Goal: Task Accomplishment & Management: Manage account settings

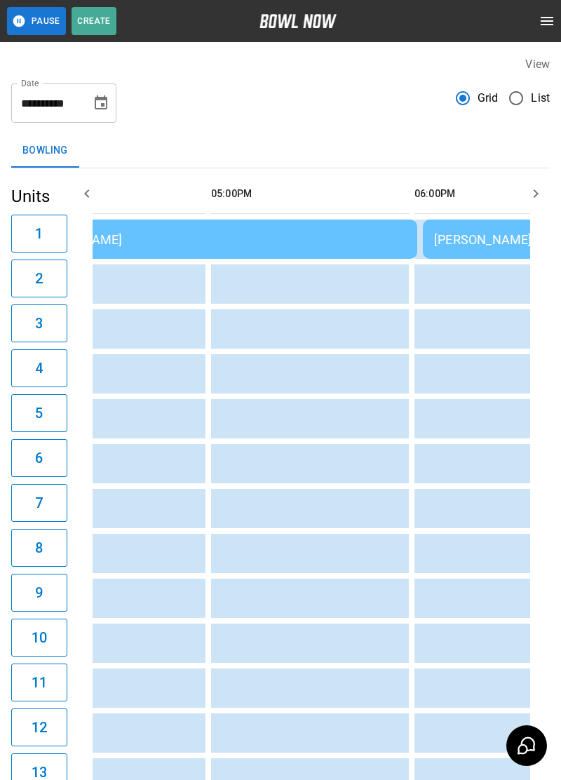
scroll to position [0, 990]
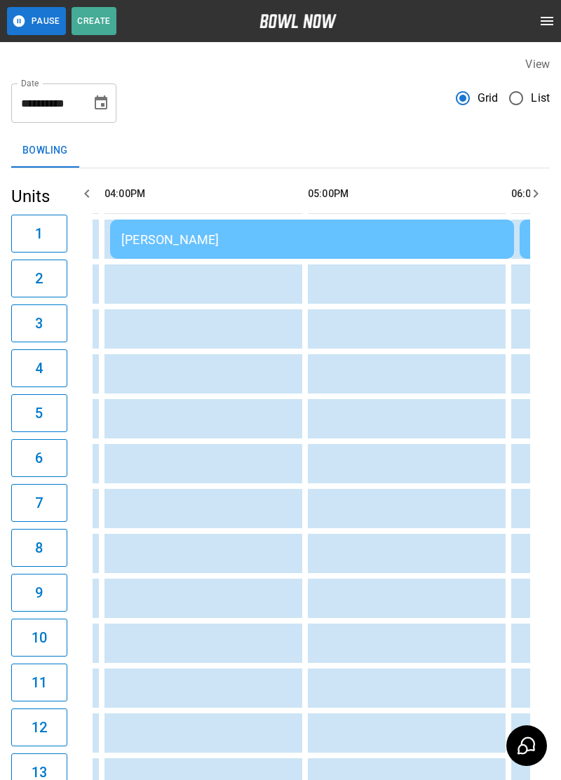
click at [464, 252] on td "Christian Narowski" at bounding box center [312, 239] width 404 height 39
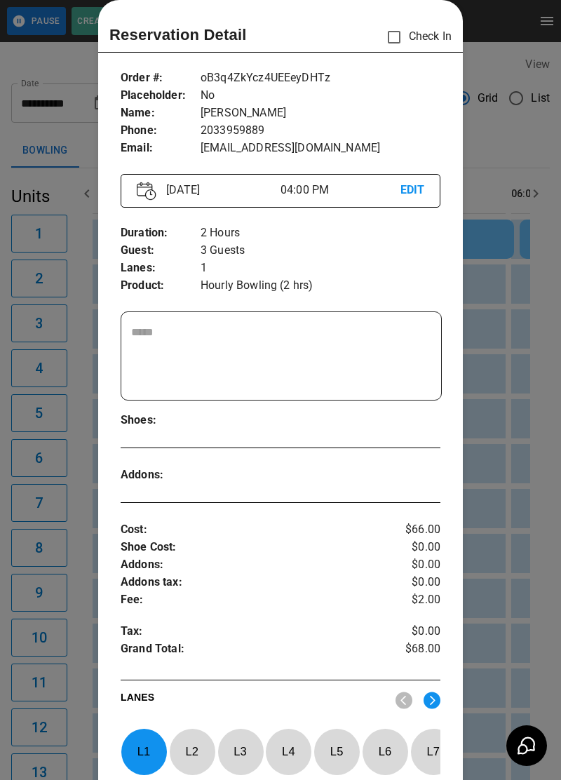
click at [520, 348] on div at bounding box center [280, 390] width 561 height 780
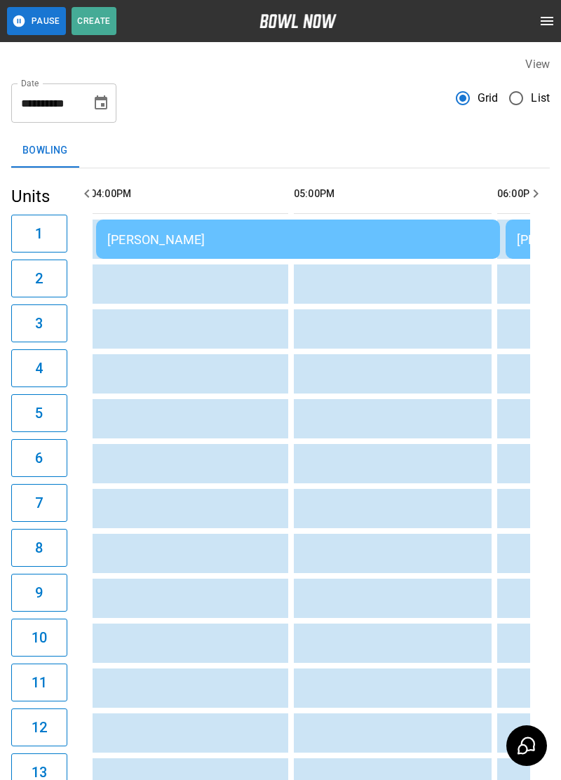
click at [429, 246] on div "Christian Narowski" at bounding box center [298, 239] width 382 height 15
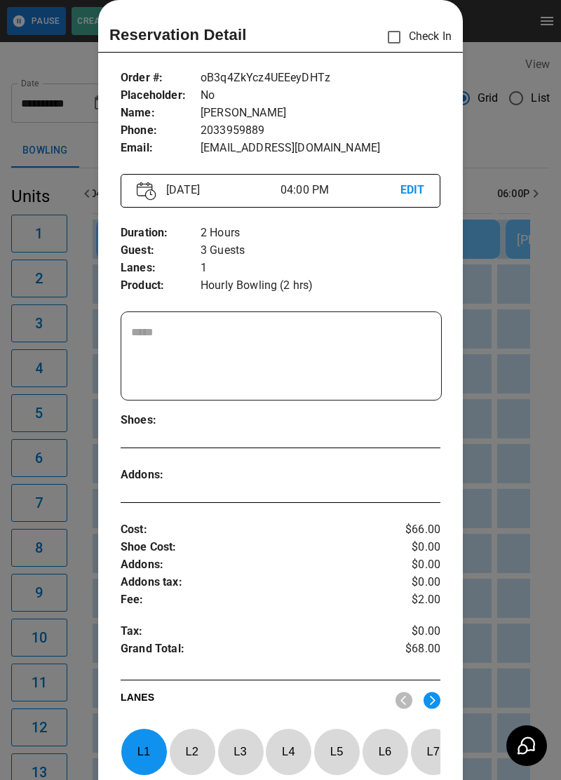
click at [531, 309] on div at bounding box center [280, 390] width 561 height 780
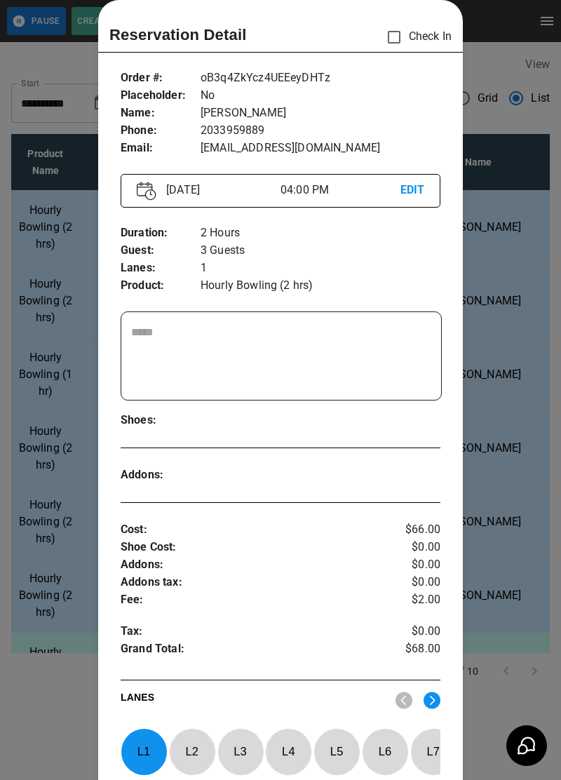
click at [508, 305] on div at bounding box center [280, 390] width 561 height 780
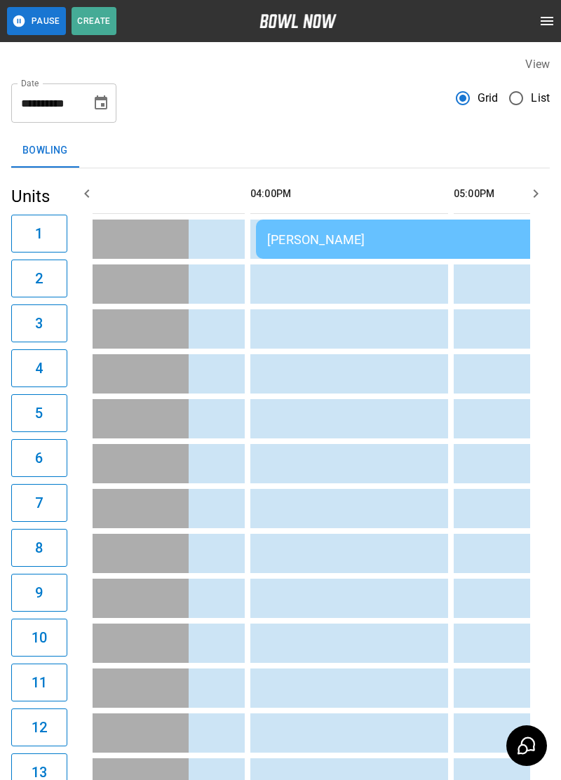
click at [491, 247] on td "Christian Narowski" at bounding box center [458, 239] width 404 height 39
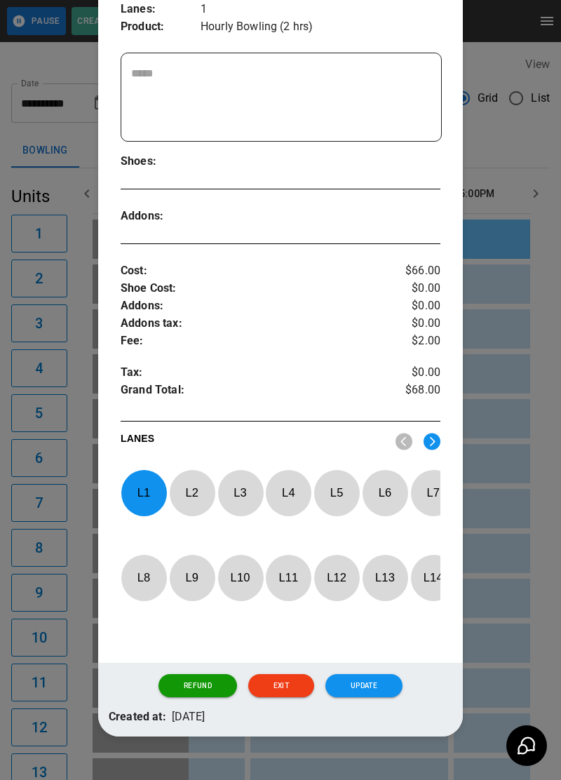
click at [139, 507] on p "L 1" at bounding box center [144, 492] width 46 height 33
click at [427, 446] on img at bounding box center [432, 442] width 17 height 18
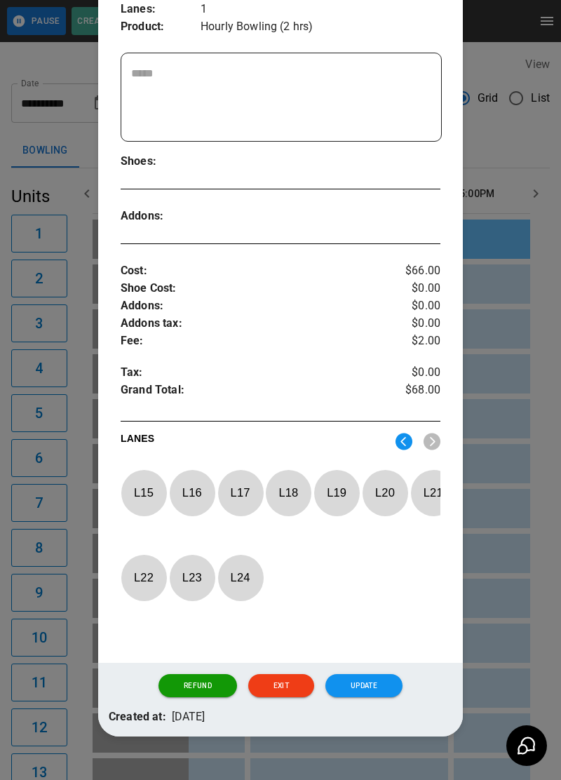
click at [387, 491] on p "L 20" at bounding box center [385, 492] width 46 height 33
click at [382, 698] on button "Update" at bounding box center [364, 686] width 77 height 24
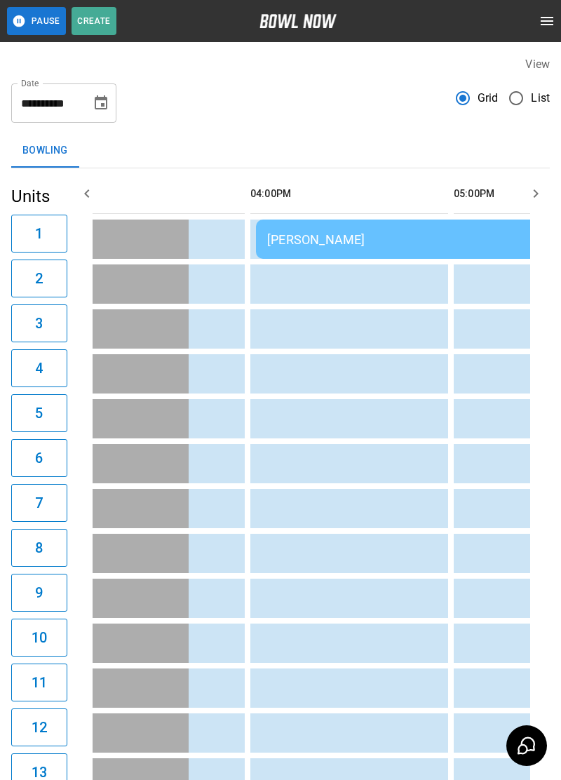
click at [478, 246] on div "Christian Narowski" at bounding box center [458, 239] width 382 height 15
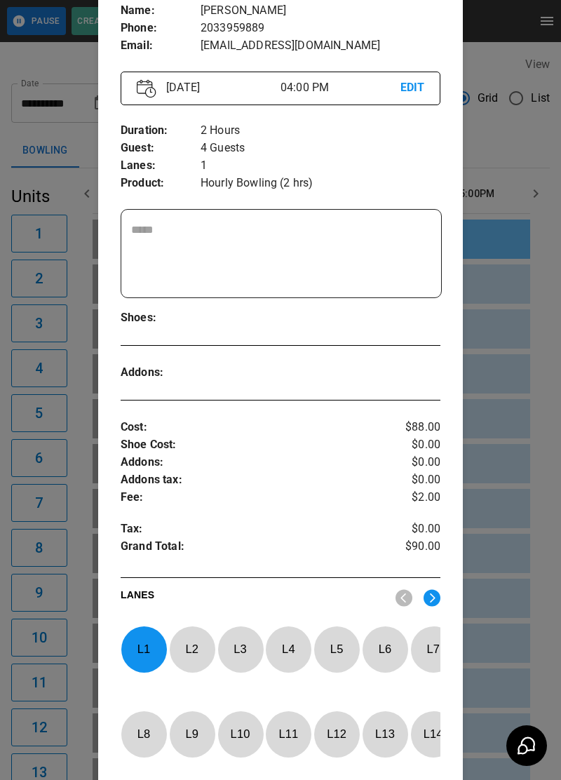
click at [146, 634] on p "L 1" at bounding box center [144, 649] width 46 height 33
click at [430, 593] on img at bounding box center [432, 598] width 17 height 18
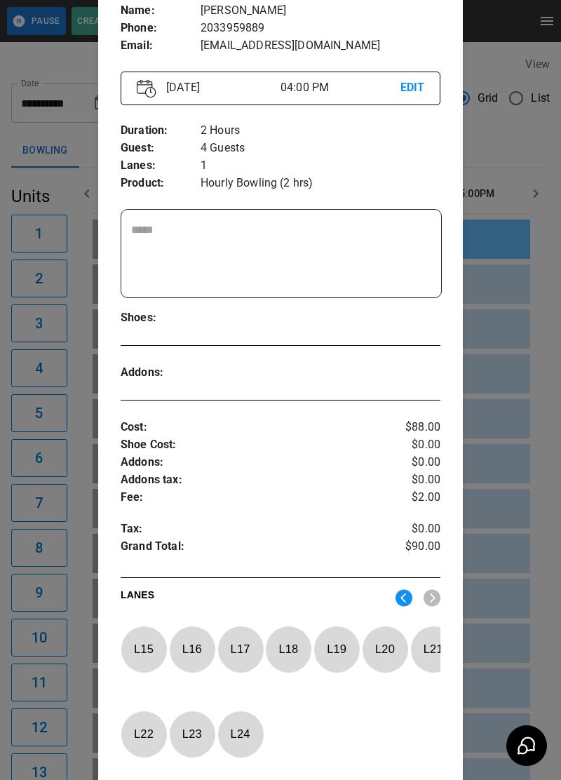
click at [340, 665] on p "L 19" at bounding box center [337, 649] width 46 height 33
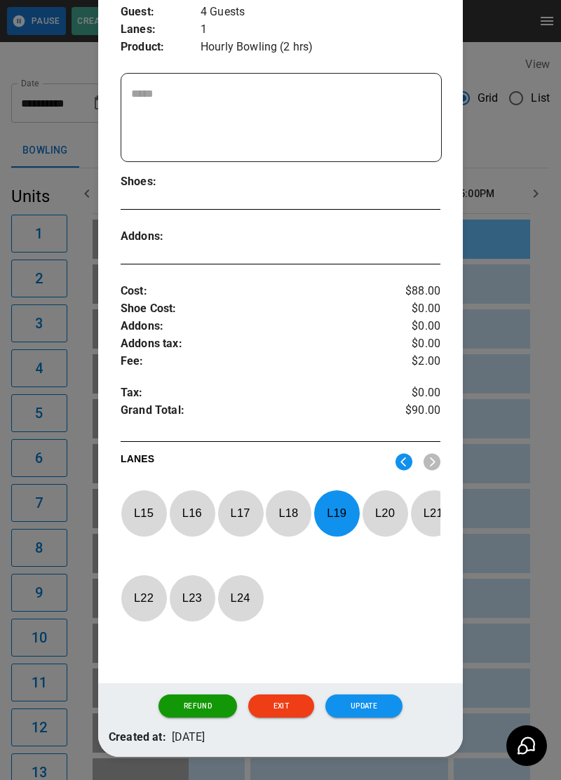
click at [354, 719] on button "Update" at bounding box center [364, 707] width 77 height 24
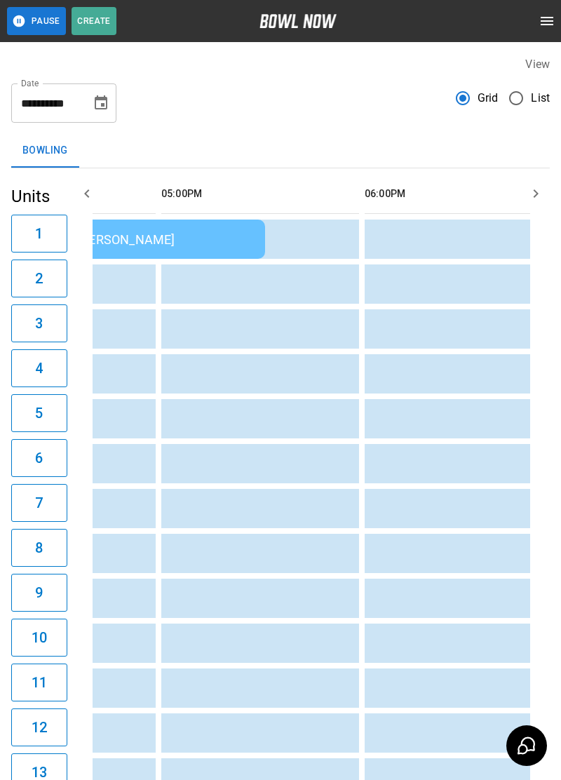
scroll to position [0, 973]
